Goal: Task Accomplishment & Management: Complete application form

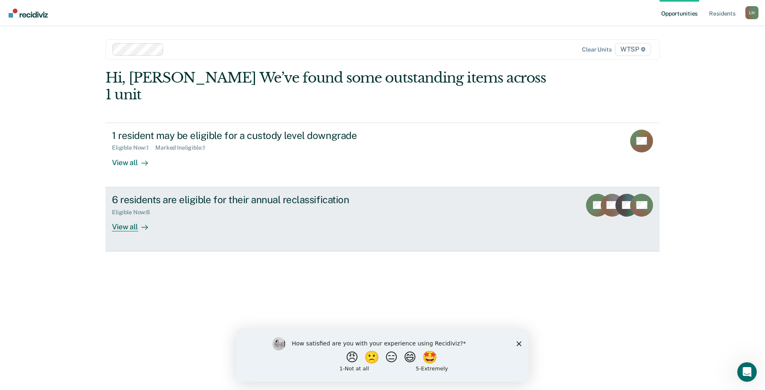
click at [130, 215] on div "View all" at bounding box center [135, 223] width 46 height 16
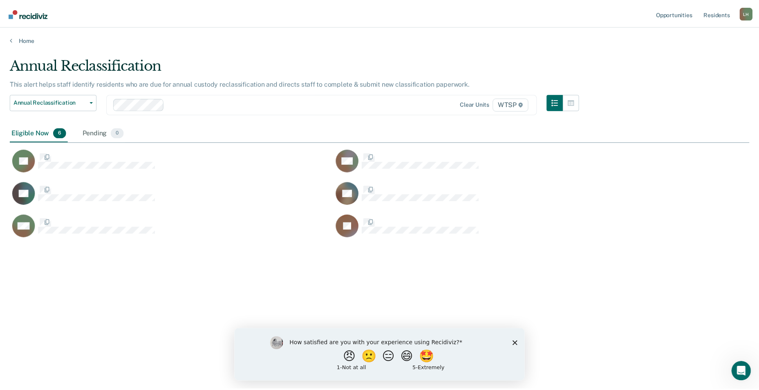
scroll to position [266, 739]
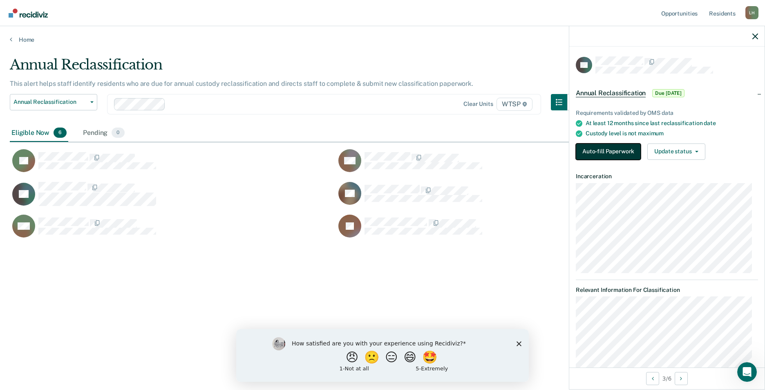
click at [609, 148] on button "Auto-fill Paperwork" at bounding box center [608, 151] width 65 height 16
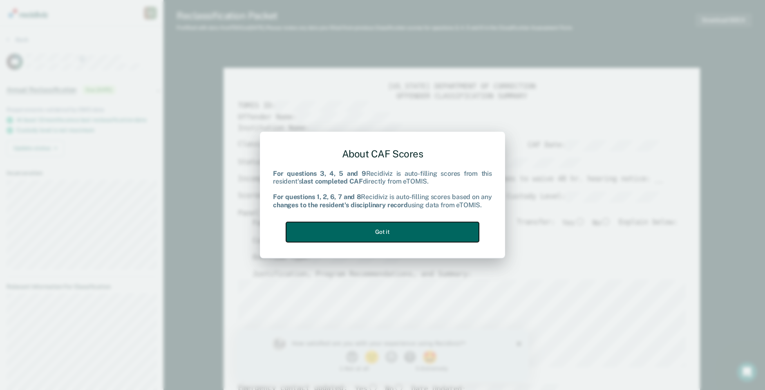
click at [422, 228] on button "Got it" at bounding box center [382, 232] width 193 height 20
type textarea "x"
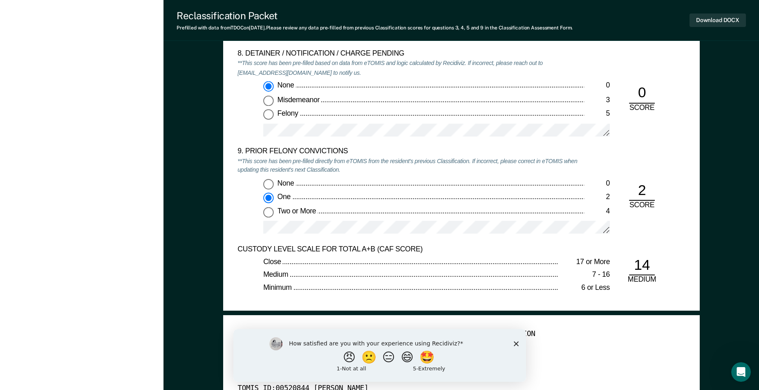
scroll to position [1717, 0]
